Goal: Task Accomplishment & Management: Manage account settings

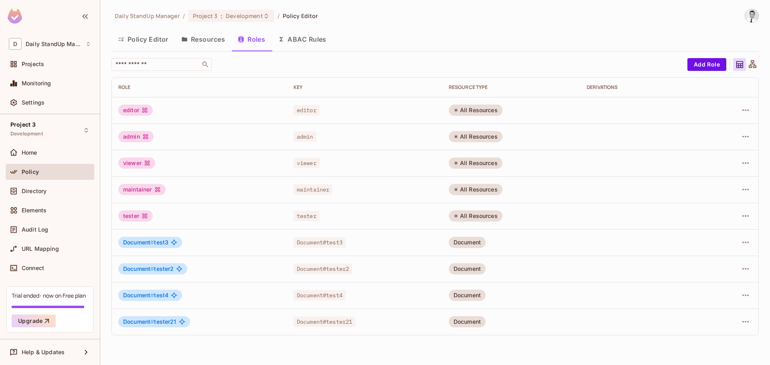
click at [225, 32] on button "Resources" at bounding box center [203, 39] width 57 height 20
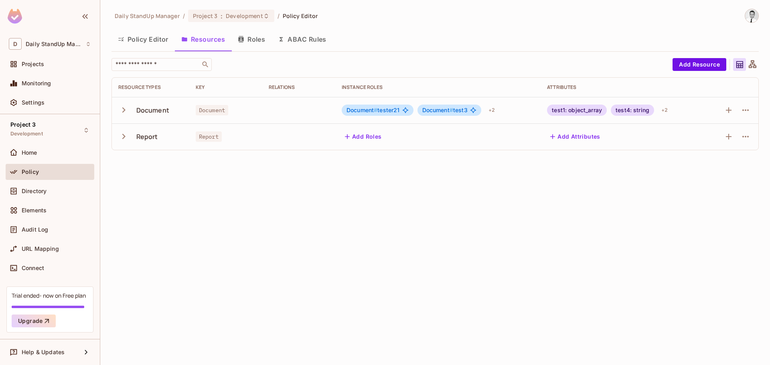
click at [255, 37] on button "Roles" at bounding box center [251, 39] width 40 height 20
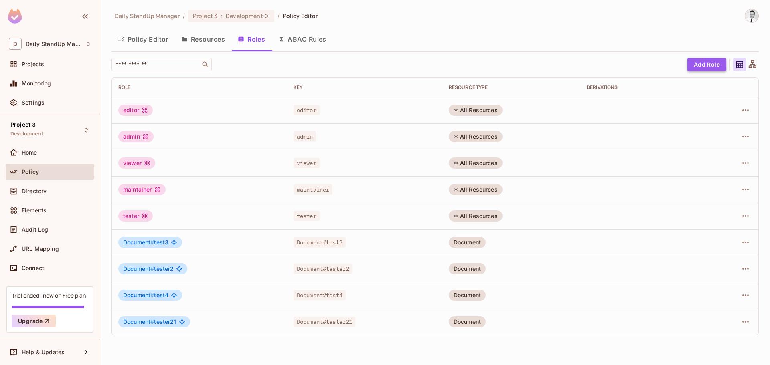
click at [704, 60] on button "Add Role" at bounding box center [706, 64] width 39 height 13
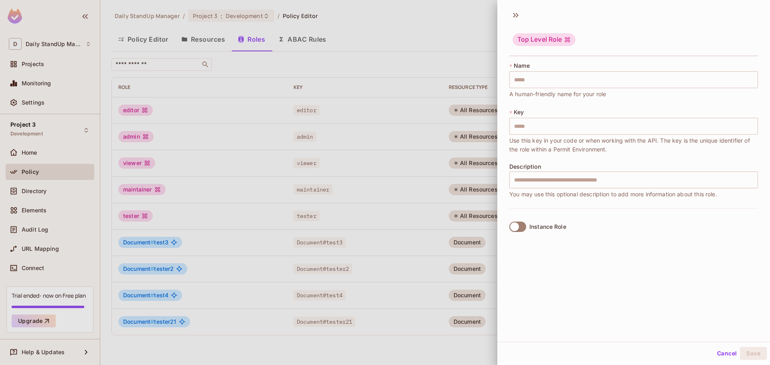
click at [546, 208] on div "Instance Role" at bounding box center [633, 226] width 249 height 36
drag, startPoint x: 542, startPoint y: 218, endPoint x: 541, endPoint y: 223, distance: 5.5
click at [542, 220] on div "Instance Role" at bounding box center [633, 226] width 249 height 36
click at [541, 224] on div "Instance Role" at bounding box center [547, 227] width 37 height 6
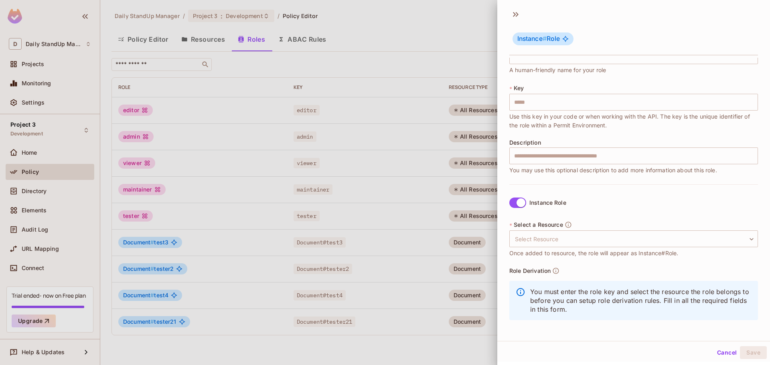
scroll to position [1, 0]
click at [591, 273] on div "Role Derivation You must enter the role key and select the resource the role be…" at bounding box center [633, 296] width 249 height 58
click at [722, 354] on button "Cancel" at bounding box center [727, 352] width 26 height 13
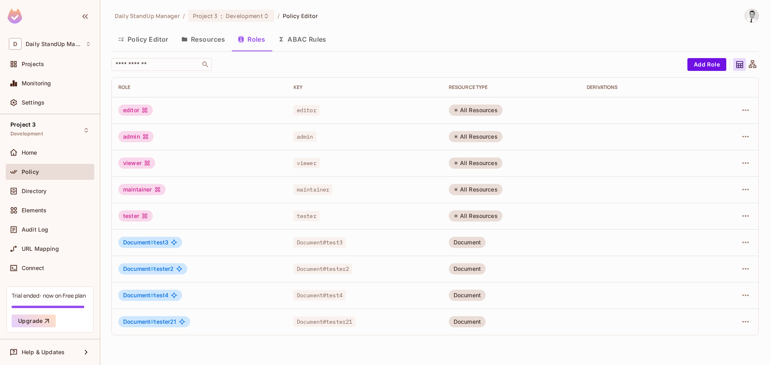
click at [185, 38] on icon "button" at bounding box center [184, 39] width 5 height 4
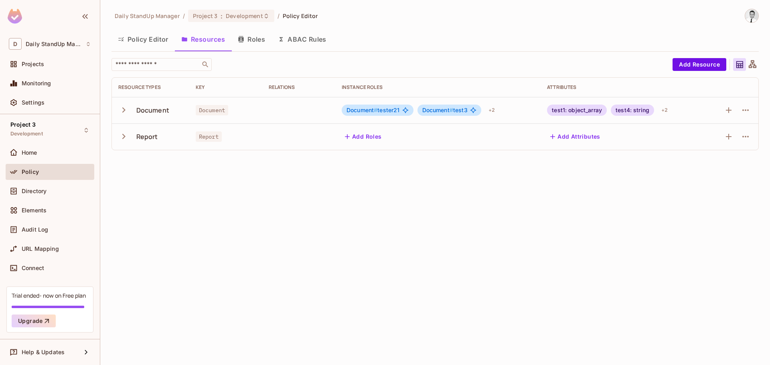
click at [753, 109] on td at bounding box center [732, 110] width 52 height 26
click at [750, 111] on button "button" at bounding box center [745, 110] width 13 height 13
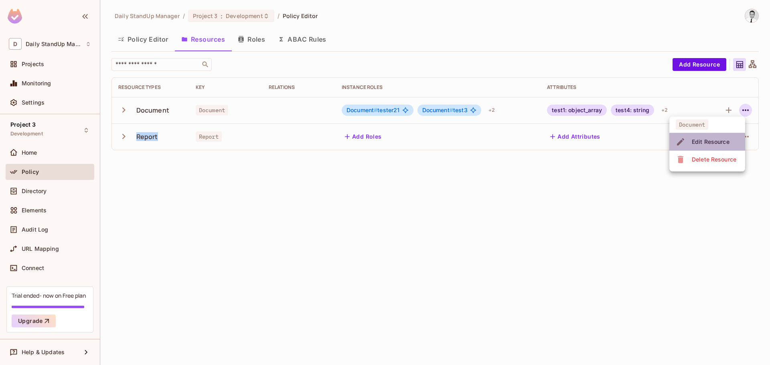
click at [716, 140] on div "Edit Resource" at bounding box center [711, 142] width 38 height 8
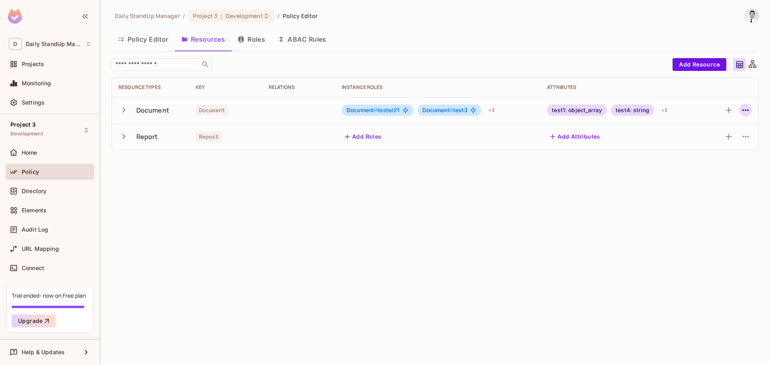
click at [741, 111] on icon "button" at bounding box center [745, 110] width 10 height 10
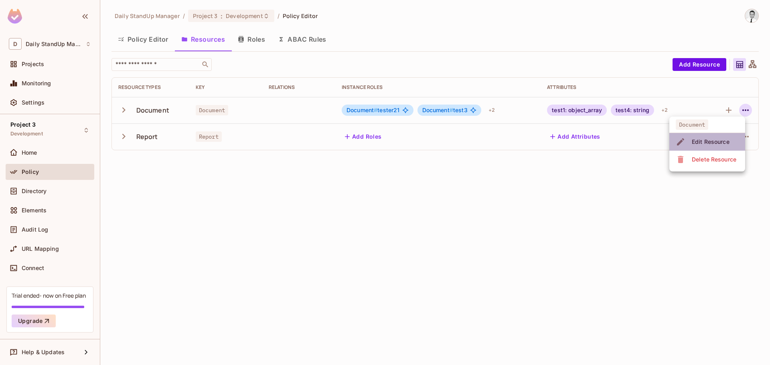
click at [703, 140] on div "Edit Resource" at bounding box center [711, 142] width 38 height 8
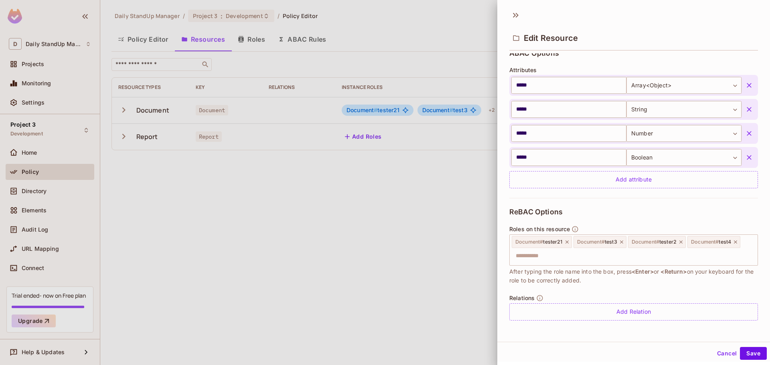
scroll to position [1, 0]
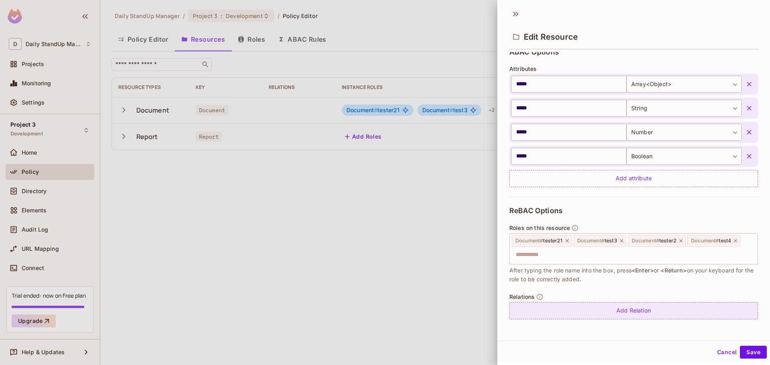
click at [621, 314] on div "Add Relation" at bounding box center [633, 310] width 249 height 17
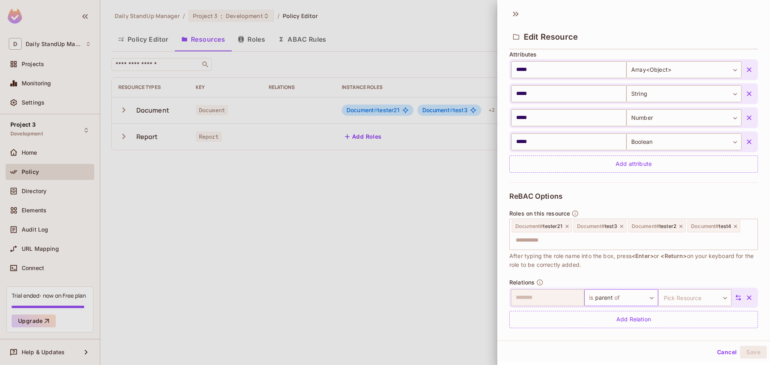
scroll to position [207, 0]
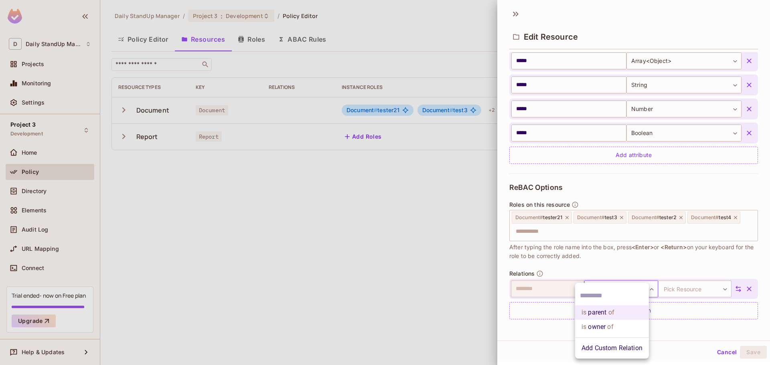
click at [605, 290] on body "**********" at bounding box center [385, 182] width 770 height 365
click at [616, 311] on li "is parent of" at bounding box center [612, 312] width 74 height 14
click at [683, 290] on body "**********" at bounding box center [385, 182] width 770 height 365
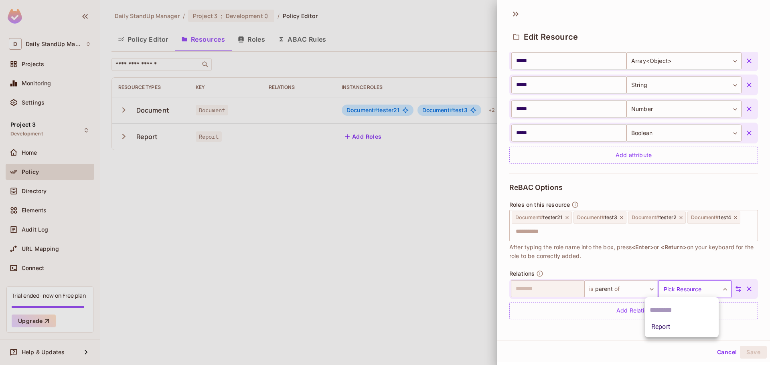
click at [668, 332] on li "Report" at bounding box center [682, 327] width 74 height 14
click at [731, 291] on div at bounding box center [736, 288] width 10 height 7
click at [734, 289] on icon at bounding box center [737, 288] width 7 height 7
click at [745, 352] on button "Save" at bounding box center [753, 352] width 27 height 13
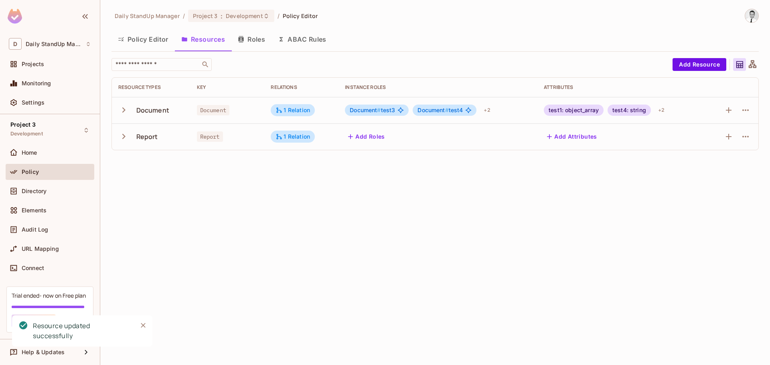
click at [247, 40] on button "Roles" at bounding box center [251, 39] width 40 height 20
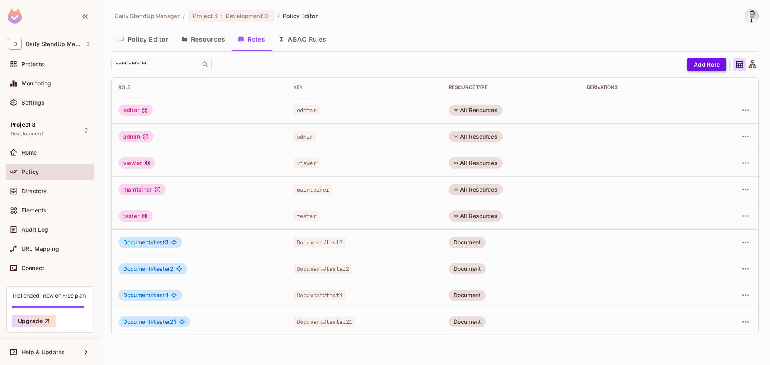
click at [709, 65] on button "Add Role" at bounding box center [706, 64] width 39 height 13
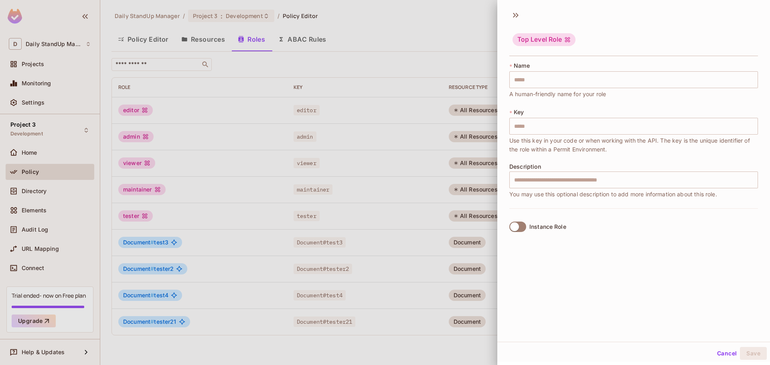
click at [538, 227] on div "Instance Role" at bounding box center [547, 227] width 37 height 6
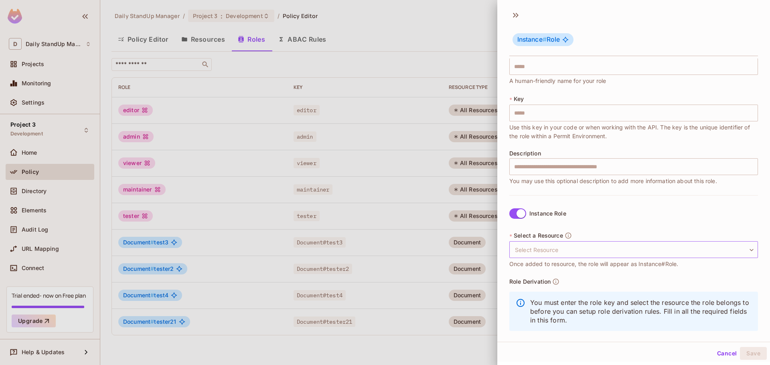
scroll to position [23, 0]
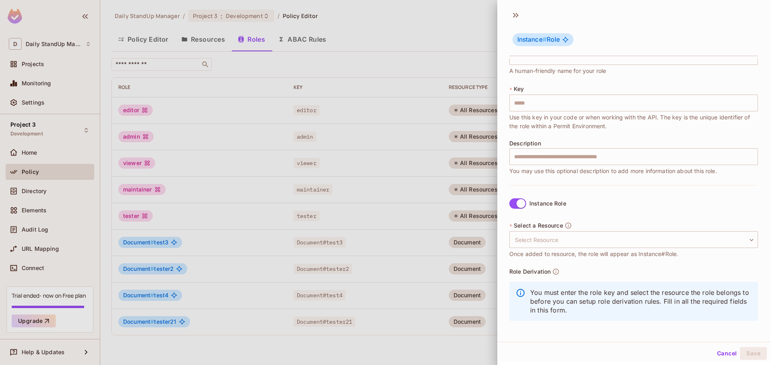
click at [607, 277] on div "Role Derivation You must enter the role key and select the resource the role be…" at bounding box center [633, 297] width 249 height 58
click at [607, 238] on body "D Daily StandUp Manager Projects Monitoring Settings Project 3 Development Home…" at bounding box center [385, 182] width 770 height 365
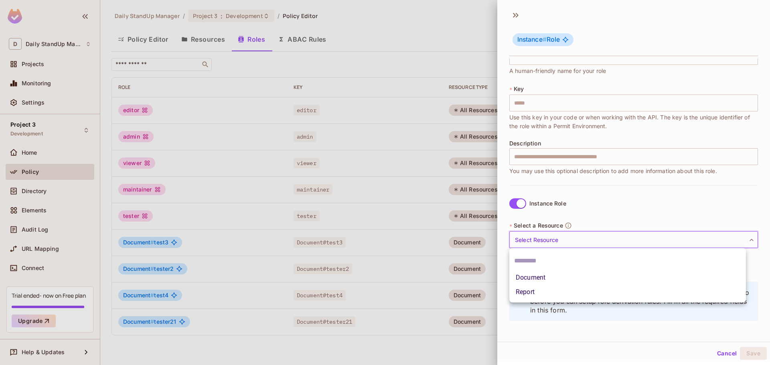
click at [559, 277] on li "Document" at bounding box center [627, 278] width 237 height 14
type input "********"
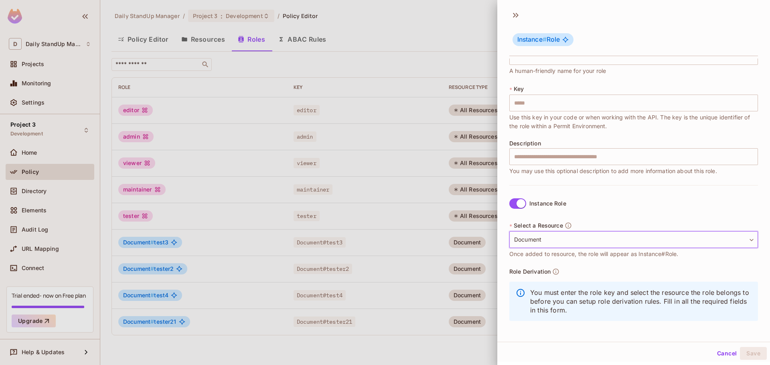
click at [708, 225] on div "* Select a Resource Document ******** ​ Once added to resource, the role will a…" at bounding box center [633, 240] width 249 height 37
click at [720, 354] on button "Cancel" at bounding box center [727, 353] width 26 height 13
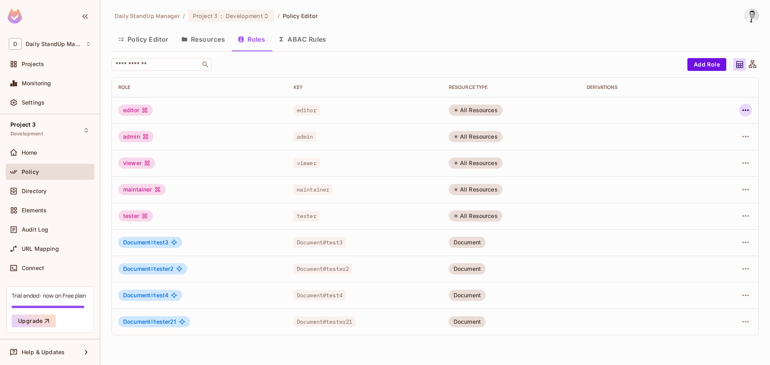
click at [741, 107] on icon "button" at bounding box center [745, 110] width 10 height 10
click at [716, 129] on div "Edit Role" at bounding box center [710, 129] width 24 height 8
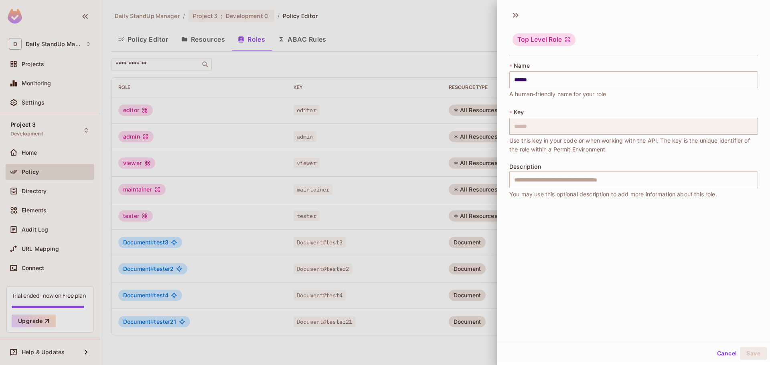
scroll to position [1, 0]
click at [385, 36] on div at bounding box center [385, 182] width 770 height 365
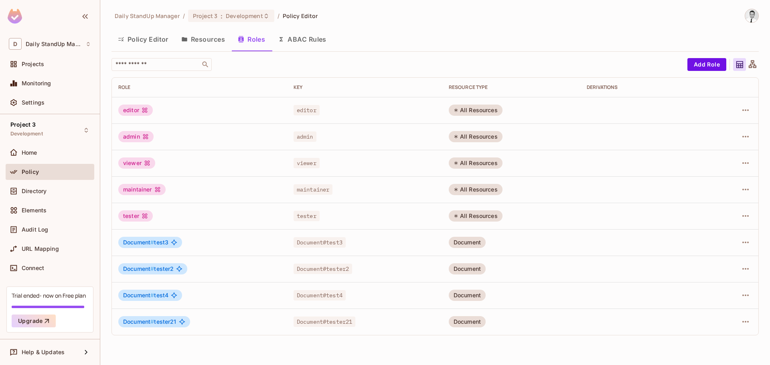
click at [208, 39] on button "Resources" at bounding box center [203, 39] width 57 height 20
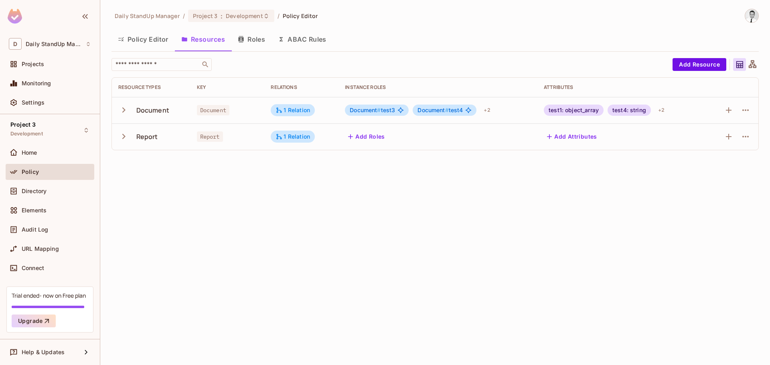
click at [467, 36] on div "Policy Editor Resources Roles ABAC Rules" at bounding box center [434, 39] width 647 height 20
click at [278, 112] on icon at bounding box center [278, 110] width 7 height 7
click at [491, 137] on div at bounding box center [385, 182] width 770 height 365
click at [292, 105] on div "1 Relation" at bounding box center [293, 110] width 44 height 12
click at [291, 160] on button "Edit Relations" at bounding box center [305, 158] width 51 height 13
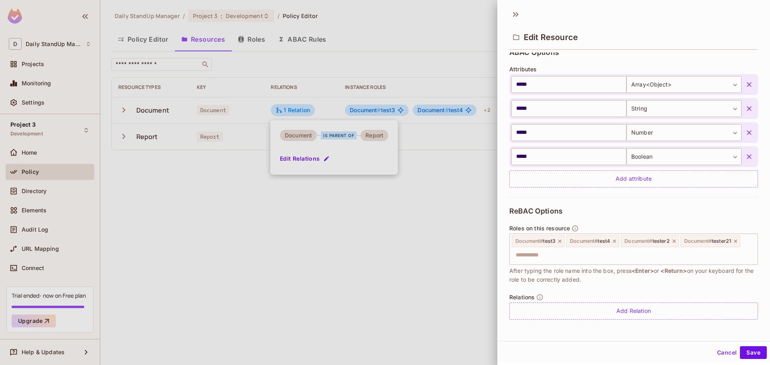
scroll to position [1, 0]
click at [718, 351] on button "Cancel" at bounding box center [727, 352] width 26 height 13
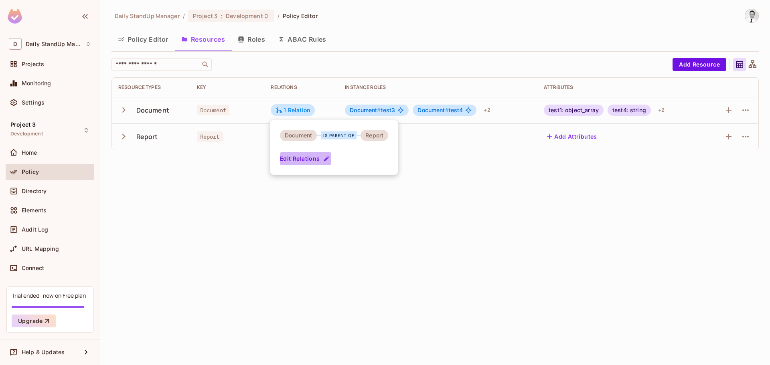
click at [299, 157] on button "Edit Relations" at bounding box center [305, 158] width 51 height 13
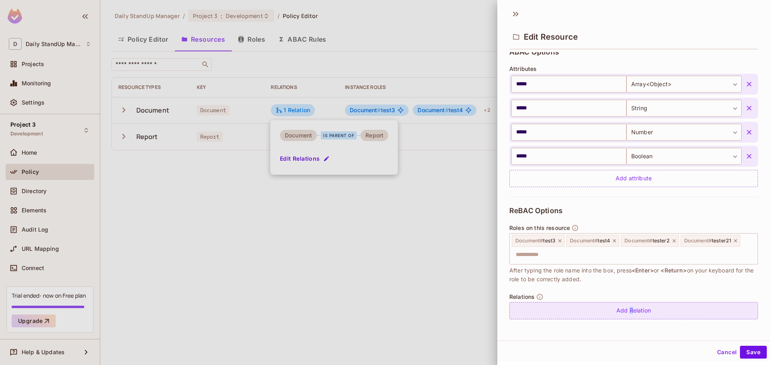
click at [625, 314] on div "Add Relation" at bounding box center [633, 310] width 249 height 17
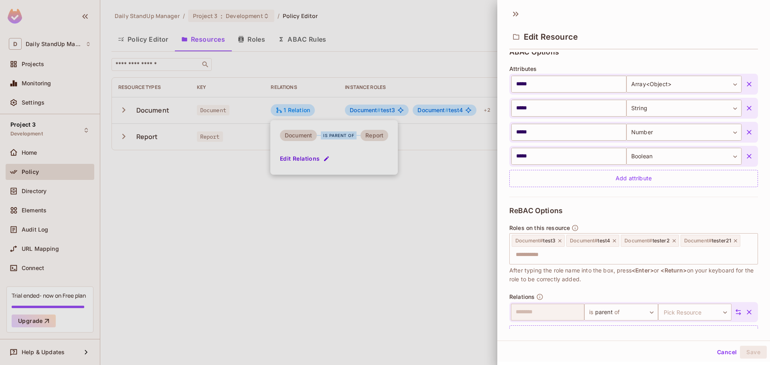
click at [714, 352] on button "Cancel" at bounding box center [727, 352] width 26 height 13
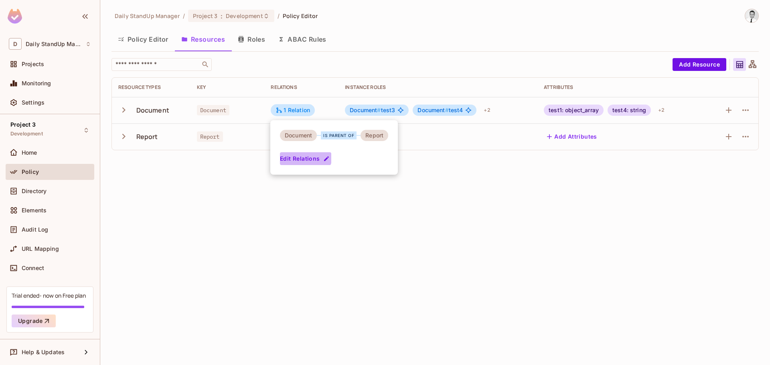
click at [304, 153] on button "Edit Relations" at bounding box center [305, 158] width 51 height 13
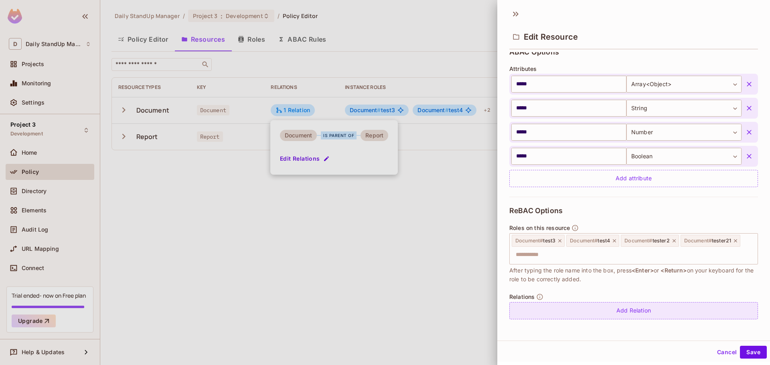
click at [639, 309] on div "Add Relation" at bounding box center [633, 310] width 249 height 17
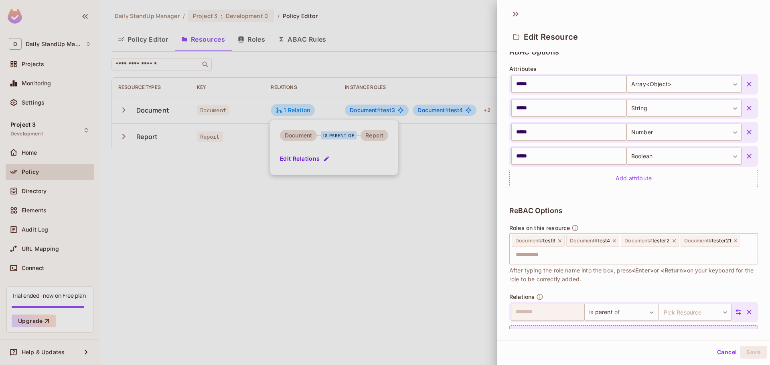
scroll to position [207, 0]
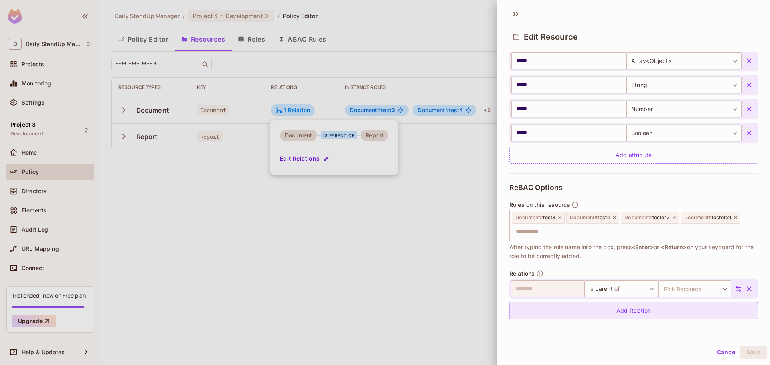
click at [627, 309] on div "Add Relation" at bounding box center [633, 310] width 249 height 17
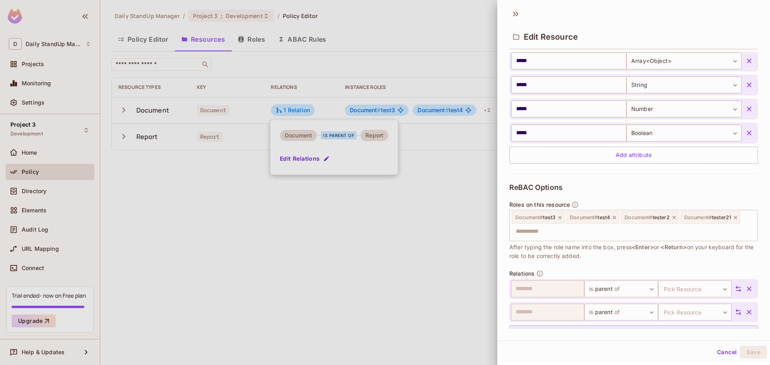
drag, startPoint x: 735, startPoint y: 314, endPoint x: 736, endPoint y: 307, distance: 7.3
click at [745, 314] on icon "button" at bounding box center [749, 312] width 8 height 8
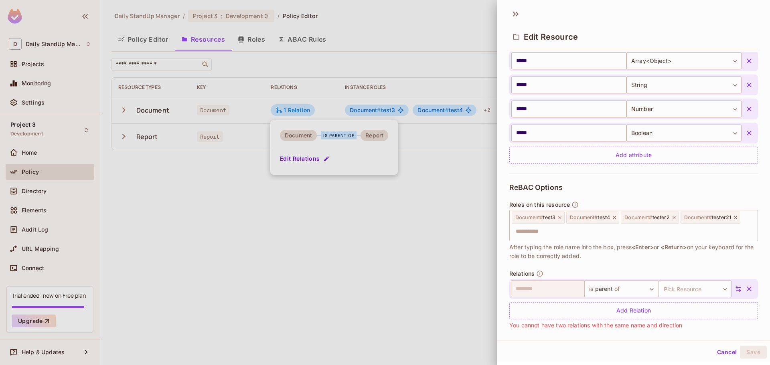
click at [745, 287] on icon "button" at bounding box center [749, 289] width 8 height 8
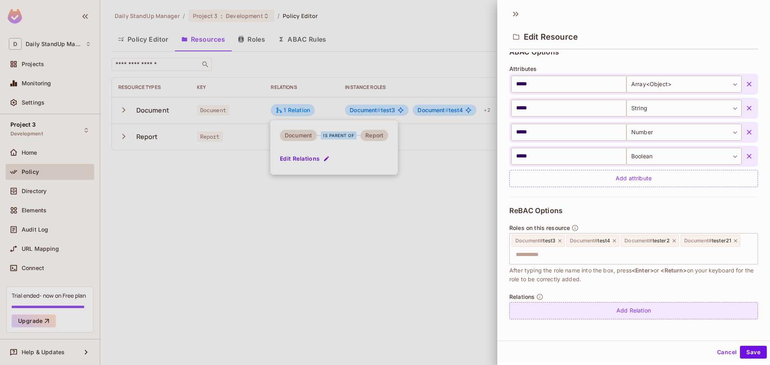
scroll to position [184, 0]
click at [718, 347] on button "Cancel" at bounding box center [727, 352] width 26 height 13
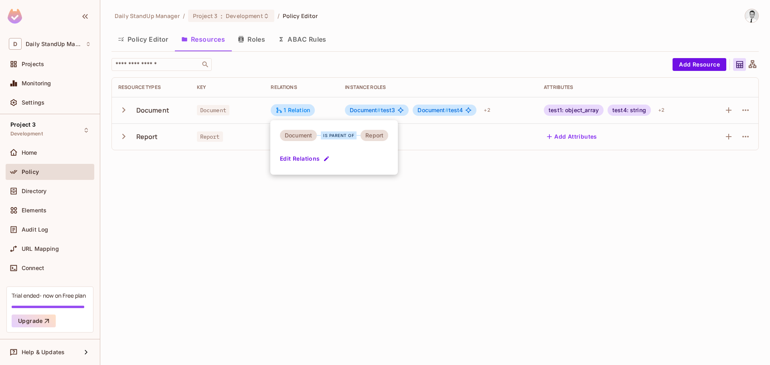
click at [332, 135] on div "is parent of" at bounding box center [339, 135] width 36 height 8
click at [303, 131] on div "Document" at bounding box center [298, 135] width 37 height 11
click at [356, 133] on div "is parent of" at bounding box center [339, 135] width 36 height 8
click at [209, 160] on div at bounding box center [385, 182] width 770 height 365
click at [746, 110] on icon "button" at bounding box center [745, 110] width 10 height 10
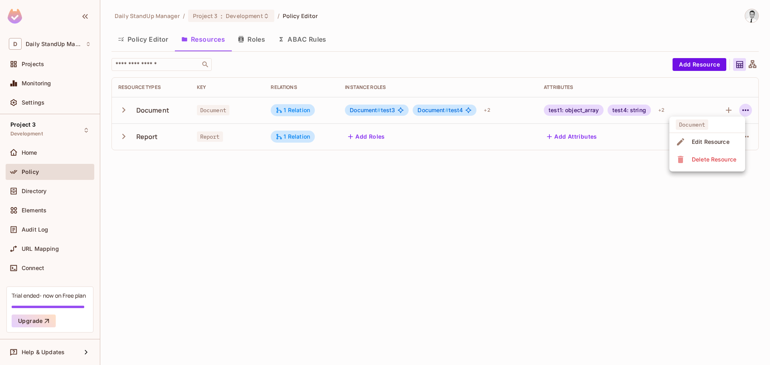
click at [724, 141] on div "Edit Resource" at bounding box center [711, 142] width 38 height 8
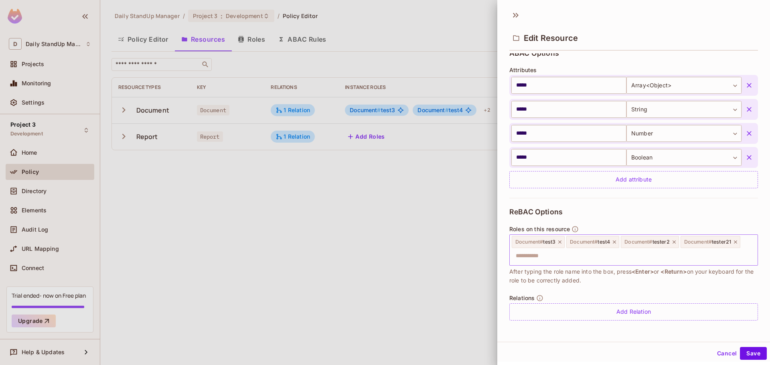
scroll to position [1, 0]
click at [604, 289] on div "ReBAC Options Roles on this resource Document # test3 Document # test4 Document…" at bounding box center [633, 263] width 249 height 132
click at [575, 291] on div "ReBAC Options Roles on this resource Document # test3 Document # test4 Document…" at bounding box center [633, 263] width 249 height 132
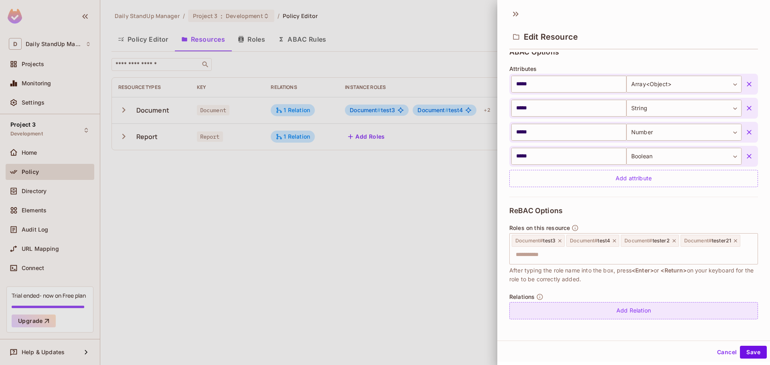
click at [583, 302] on div "Add Relation" at bounding box center [633, 310] width 249 height 17
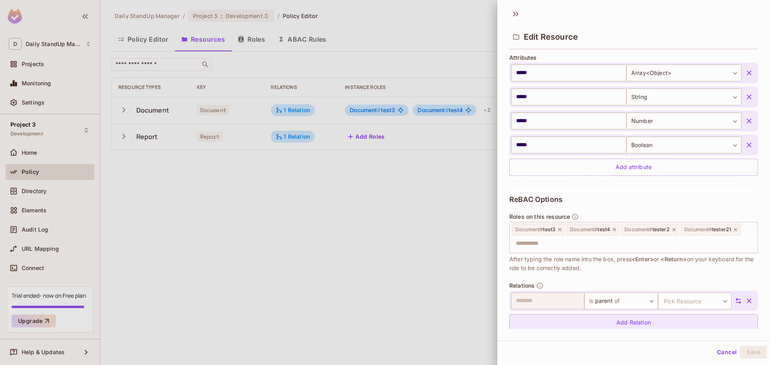
scroll to position [207, 0]
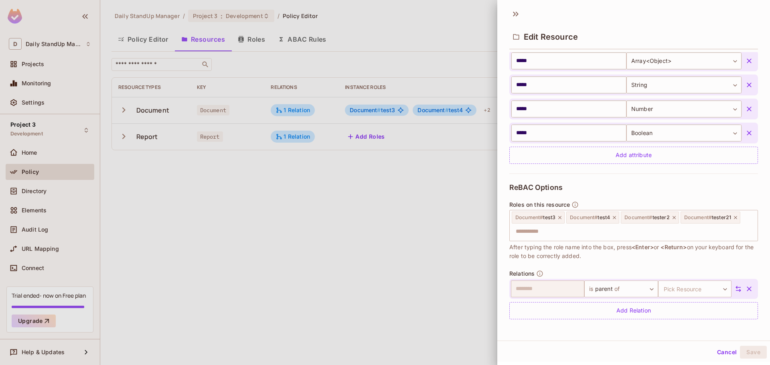
click at [734, 289] on icon at bounding box center [737, 288] width 7 height 7
click at [558, 286] on body "D Daily StandUp Manager Projects Monitoring Settings Project 3 Development Home…" at bounding box center [385, 182] width 770 height 365
click at [526, 327] on li "Report" at bounding box center [543, 327] width 74 height 14
click at [743, 351] on button "Save" at bounding box center [753, 352] width 27 height 13
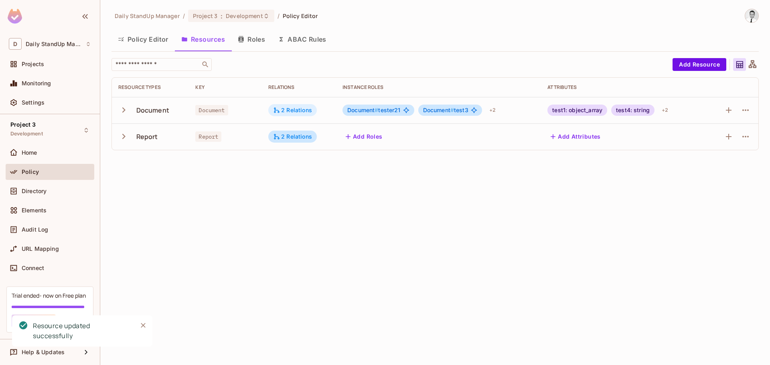
click at [287, 108] on div "2 Relations" at bounding box center [292, 110] width 39 height 7
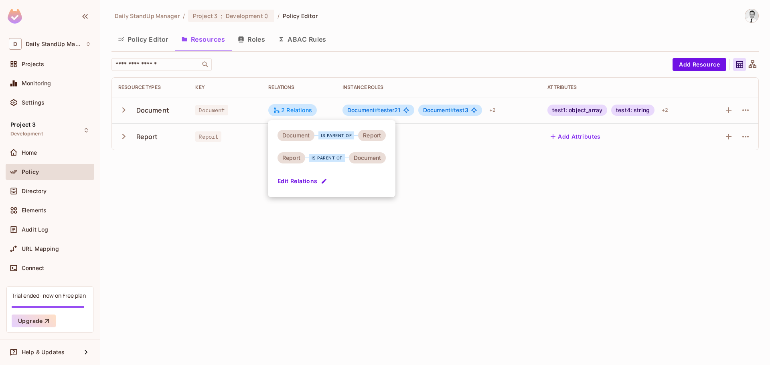
click at [293, 180] on button "Edit Relations" at bounding box center [302, 181] width 51 height 13
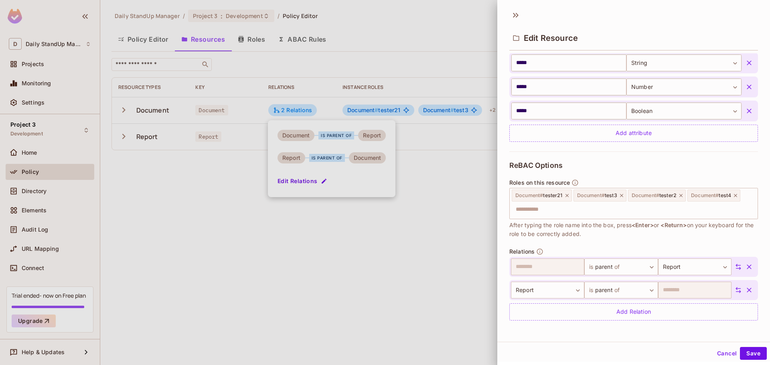
scroll to position [1, 0]
click at [652, 243] on div "ReBAC Options Roles on this resource Document # tester21 Document # test3 Docum…" at bounding box center [633, 239] width 249 height 179
click at [745, 287] on icon "button" at bounding box center [749, 289] width 8 height 8
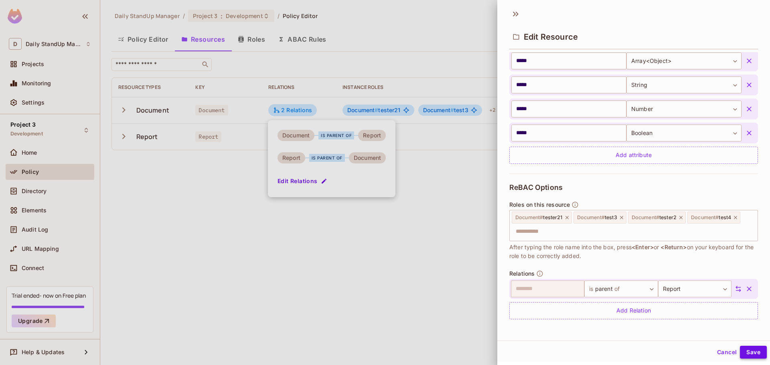
click at [751, 353] on button "Save" at bounding box center [753, 352] width 27 height 13
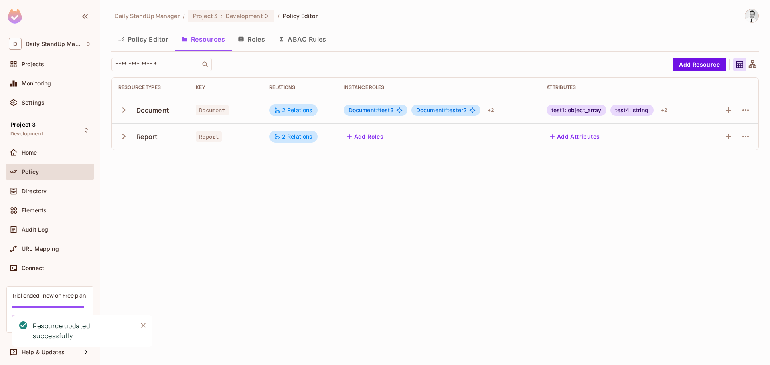
click at [399, 180] on div "Daily StandUp Manager / Project 3 : Development / Policy Editor Policy Editor R…" at bounding box center [435, 182] width 670 height 365
click at [296, 111] on div "2 Relations" at bounding box center [293, 110] width 39 height 7
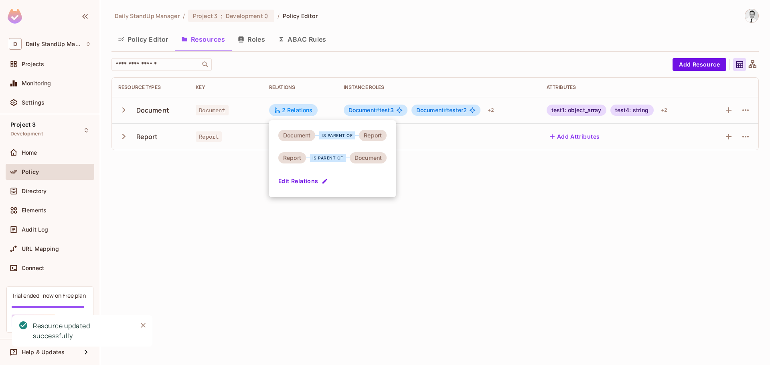
click at [312, 179] on button "Edit Relations" at bounding box center [303, 181] width 51 height 13
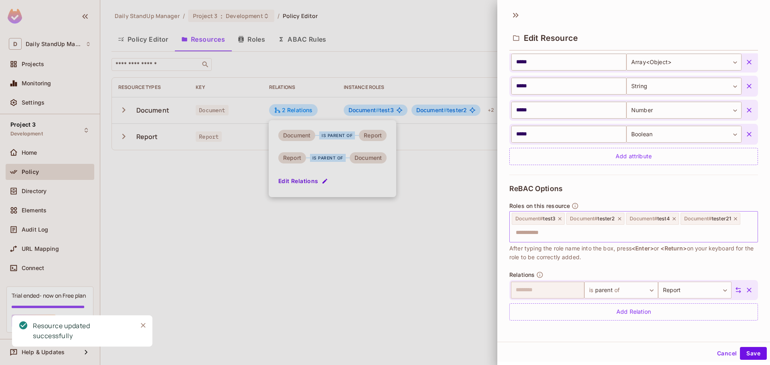
scroll to position [1, 0]
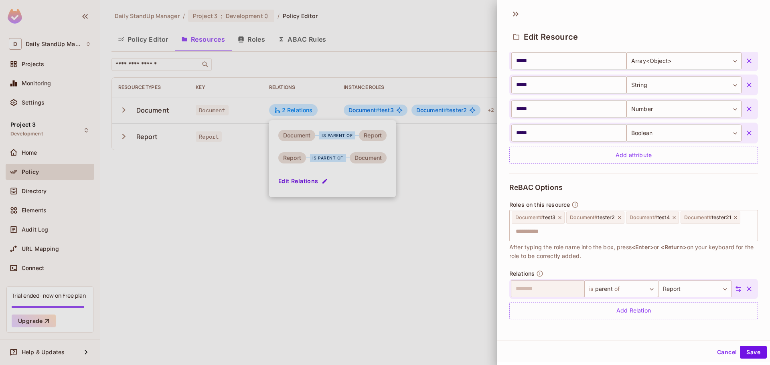
click at [721, 345] on div "Cancel Save" at bounding box center [633, 352] width 273 height 19
click at [721, 348] on button "Cancel" at bounding box center [727, 352] width 26 height 13
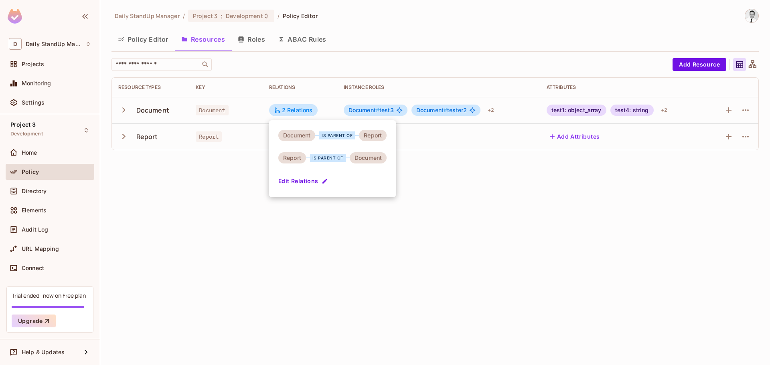
click at [457, 236] on div at bounding box center [385, 182] width 770 height 365
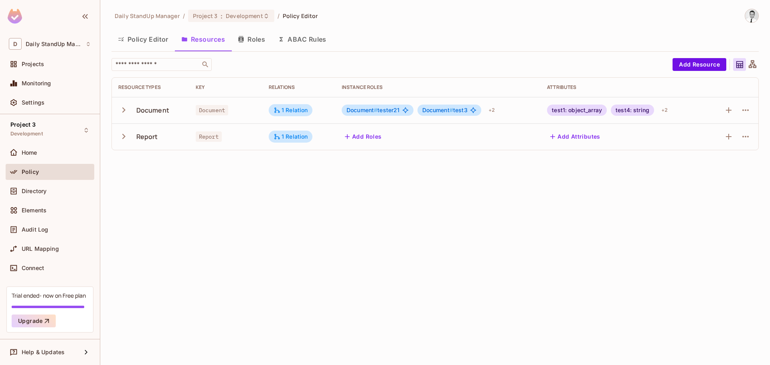
click at [522, 43] on div "Policy Editor Resources Roles ABAC Rules" at bounding box center [434, 39] width 647 height 20
